Goal: Task Accomplishment & Management: Manage account settings

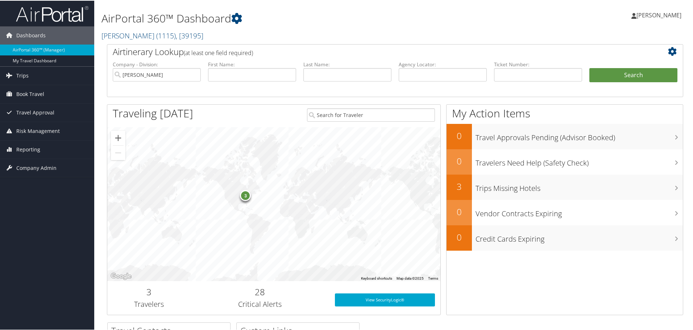
drag, startPoint x: 59, startPoint y: 96, endPoint x: 61, endPoint y: 110, distance: 14.6
click at [59, 96] on link "Book Travel" at bounding box center [47, 93] width 94 height 18
click at [50, 129] on link "Book/Manage Online Trips" at bounding box center [47, 129] width 94 height 11
click at [49, 200] on span "Company Admin" at bounding box center [36, 200] width 40 height 18
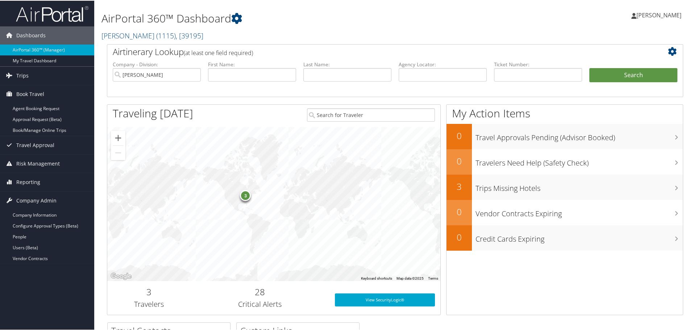
click at [40, 239] on link "People" at bounding box center [47, 236] width 94 height 11
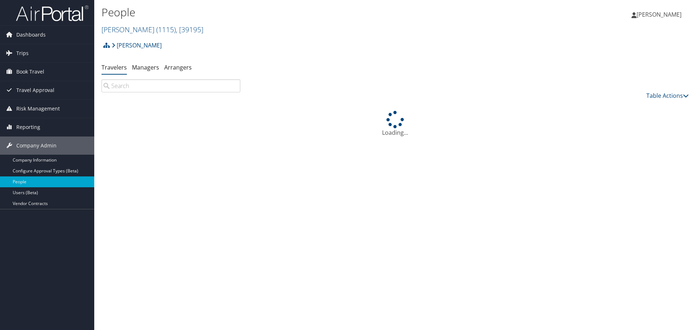
click at [130, 88] on input "search" at bounding box center [171, 85] width 139 height 13
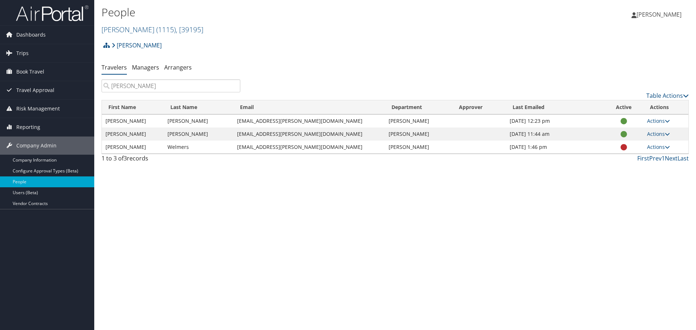
type input "josep"
click at [651, 135] on link "Actions" at bounding box center [658, 134] width 23 height 7
click at [634, 154] on link "View Profile" at bounding box center [632, 157] width 67 height 12
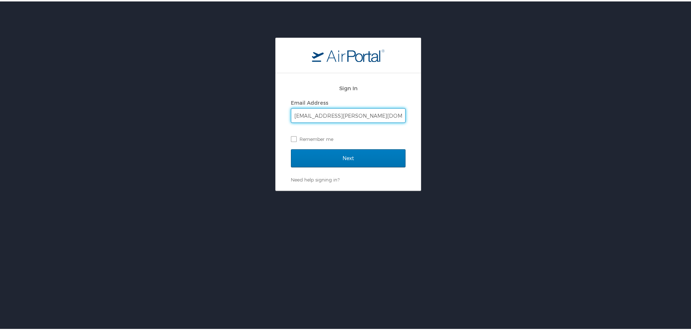
type input "cmacdonald@aristeo.com"
click at [291, 148] on input "Next" at bounding box center [348, 157] width 115 height 18
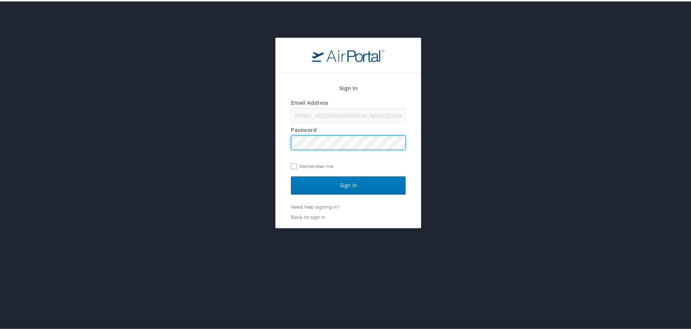
click at [291, 175] on input "Sign In" at bounding box center [348, 184] width 115 height 18
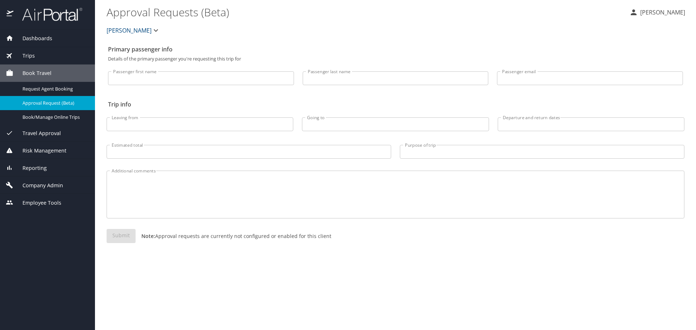
click at [43, 205] on span "Employee Tools" at bounding box center [37, 203] width 48 height 8
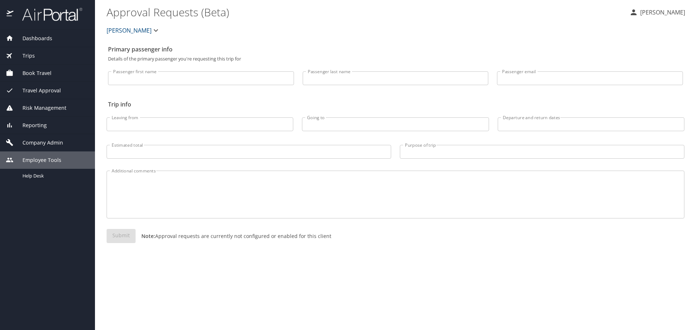
click at [49, 144] on span "Company Admin" at bounding box center [38, 143] width 50 height 8
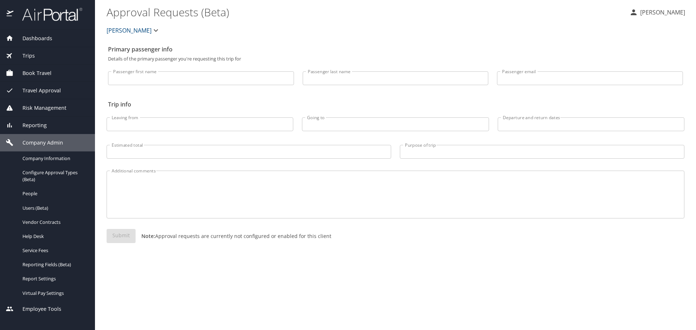
click at [43, 199] on link "People" at bounding box center [47, 194] width 95 height 14
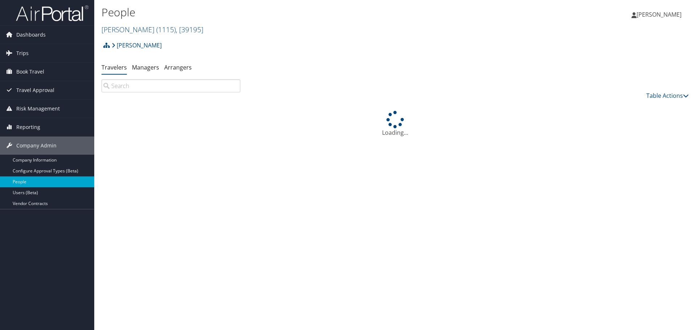
click at [132, 89] on input "search" at bounding box center [171, 85] width 139 height 13
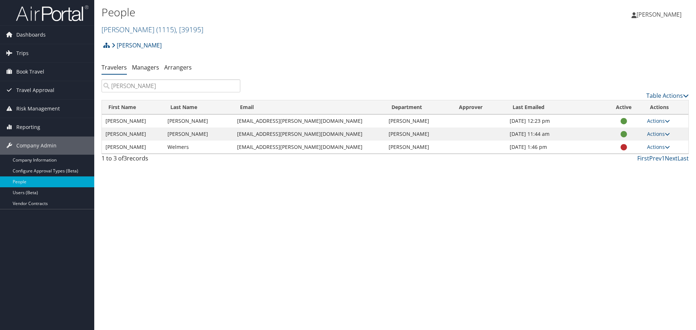
type input "[PERSON_NAME]"
click at [655, 133] on link "Actions" at bounding box center [658, 134] width 23 height 7
click at [637, 152] on link "View Profile" at bounding box center [632, 157] width 67 height 12
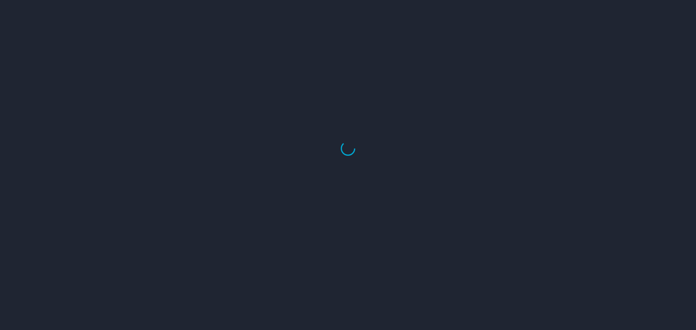
select select "US"
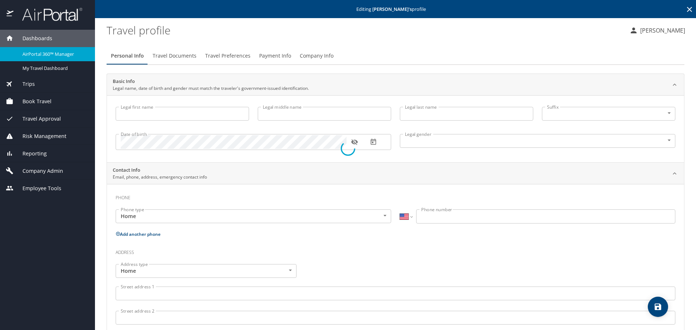
type input "[PERSON_NAME]"
type input "[DEMOGRAPHIC_DATA]"
select select "US"
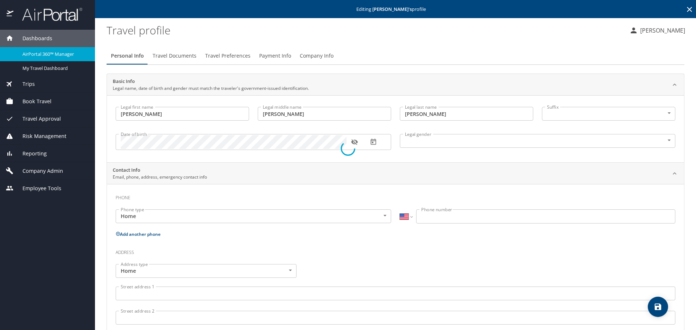
select select "US"
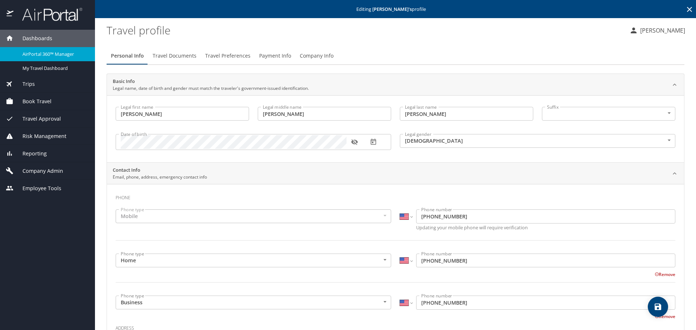
click at [357, 145] on icon "button" at bounding box center [354, 141] width 7 height 7
click at [312, 56] on span "Company Info" at bounding box center [317, 55] width 34 height 9
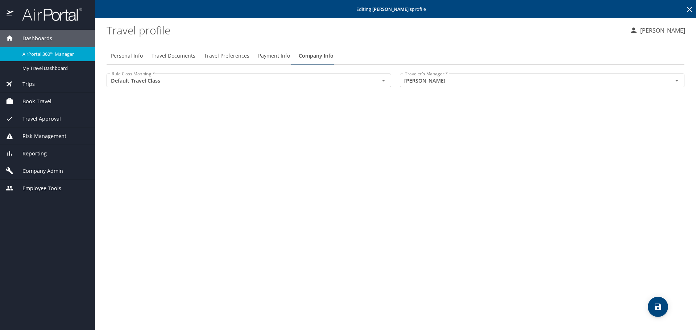
click at [677, 83] on icon "Open" at bounding box center [677, 80] width 9 height 9
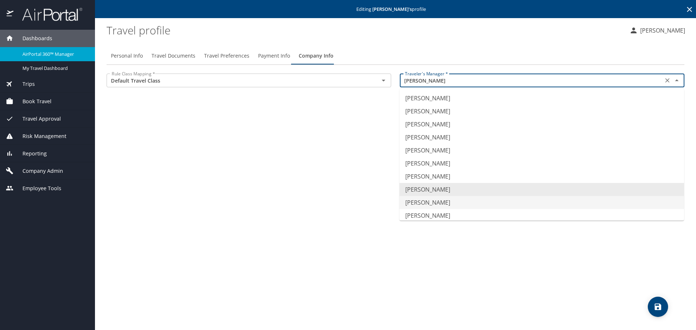
click at [154, 113] on div "Personal Info Travel Documents Travel Preferences Payment Info Company Info Rul…" at bounding box center [396, 185] width 578 height 289
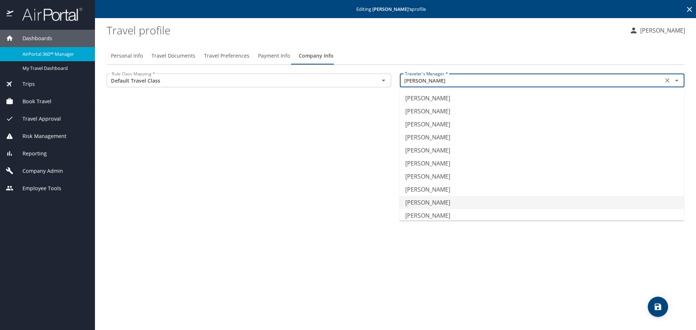
click at [470, 82] on input "[PERSON_NAME]" at bounding box center [531, 80] width 259 height 9
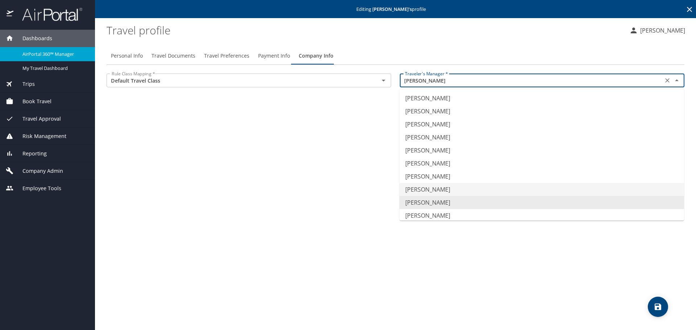
click at [448, 190] on li "[PERSON_NAME]" at bounding box center [542, 189] width 285 height 13
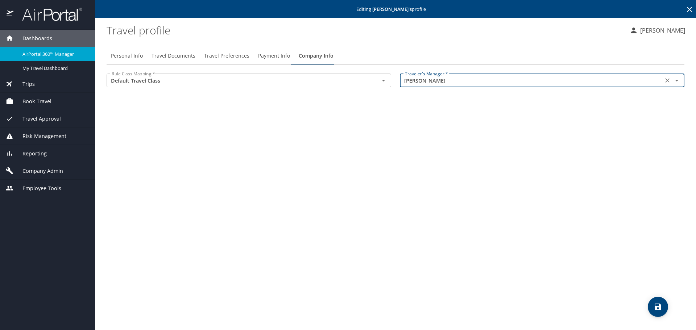
click at [676, 82] on icon "Open" at bounding box center [677, 80] width 9 height 9
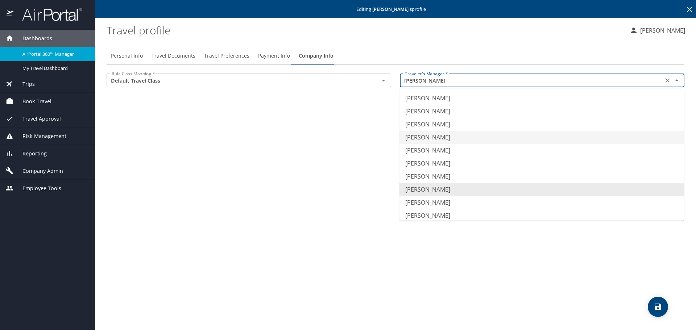
click at [447, 135] on li "[PERSON_NAME]" at bounding box center [542, 137] width 285 height 13
type input "[PERSON_NAME]"
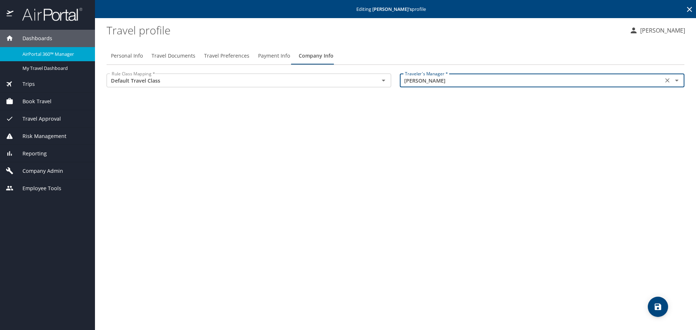
click at [661, 308] on icon "save" at bounding box center [658, 307] width 7 height 7
